Goal: Information Seeking & Learning: Learn about a topic

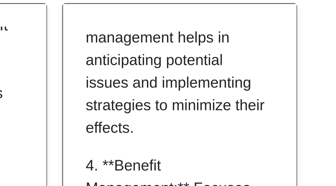
scroll to position [308, 0]
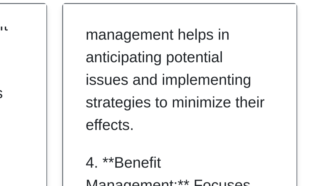
click at [178, 107] on p "3. **Risk Management:** Involves identifying, assessing, and mitigating risks t…" at bounding box center [200, 87] width 49 height 68
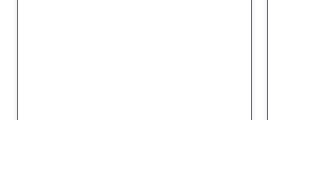
scroll to position [87, 0]
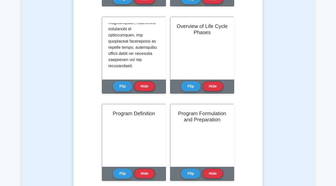
scroll to position [201, 0]
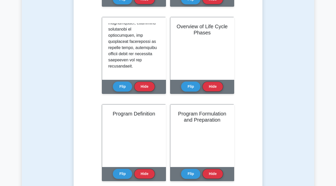
click at [193, 88] on button "Flip" at bounding box center [190, 87] width 19 height 10
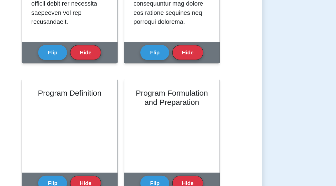
scroll to position [200, 0]
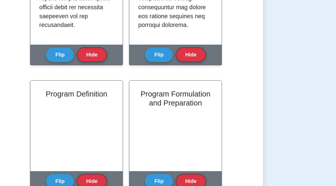
click at [122, 174] on button "Flip" at bounding box center [122, 174] width 19 height 10
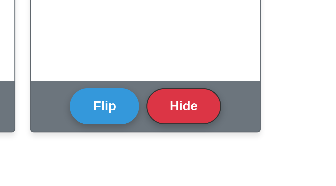
click at [187, 175] on button "Flip" at bounding box center [190, 174] width 19 height 10
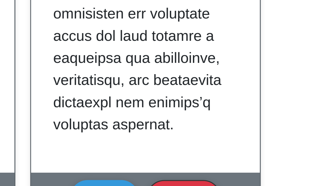
scroll to position [221, 0]
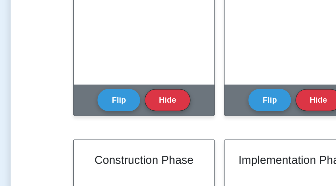
scroll to position [315, 0]
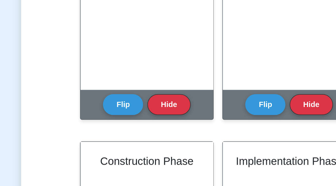
click at [124, 144] on button "Flip" at bounding box center [122, 147] width 19 height 10
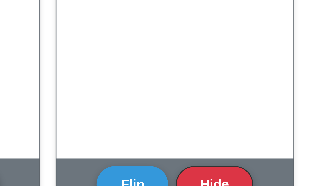
click at [189, 148] on button "Flip" at bounding box center [190, 147] width 19 height 10
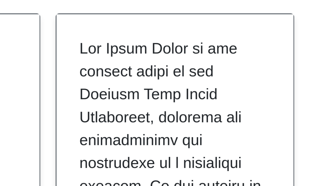
click at [233, 95] on div at bounding box center [202, 108] width 64 height 62
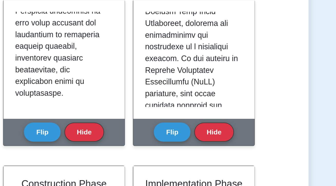
scroll to position [0, 0]
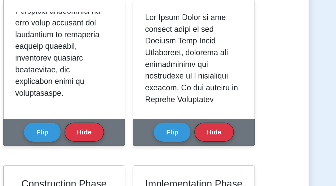
click at [234, 48] on div at bounding box center [202, 31] width 64 height 62
click at [117, 69] on button "Flip" at bounding box center [122, 69] width 19 height 10
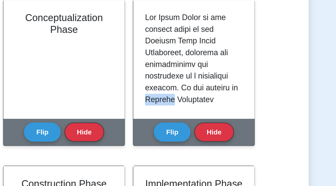
click at [238, 35] on div "Learn Program Life Cycle Management (PgMP) with Interactive Flashcards Master k…" at bounding box center [168, 15] width 172 height 659
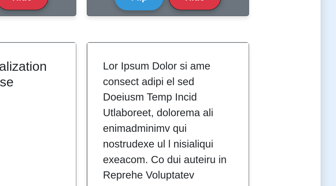
scroll to position [375, 0]
